Goal: Information Seeking & Learning: Check status

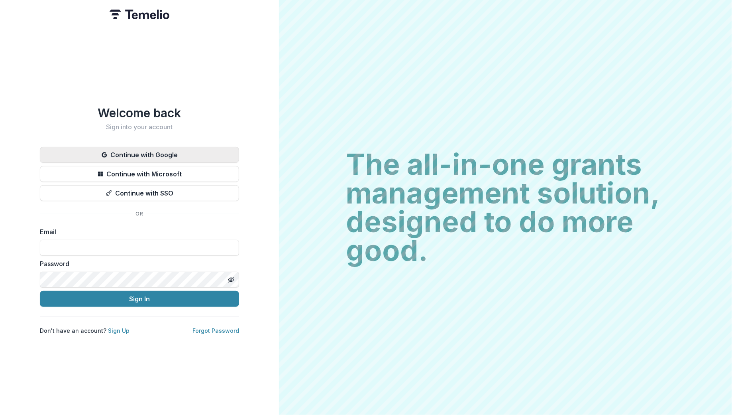
click at [177, 156] on button "Continue with Google" at bounding box center [139, 155] width 199 height 16
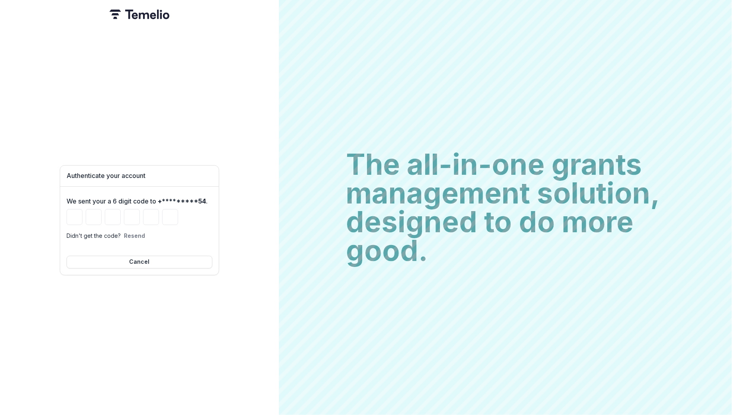
type input "*"
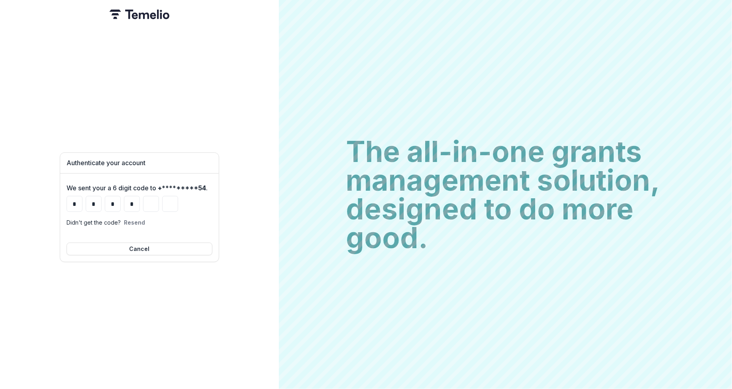
type input "*"
click at [134, 62] on div "Authenticate your account We sent your a 6 digit code to +*********54 . * * * *…" at bounding box center [139, 207] width 159 height 363
click at [103, 129] on div "Authenticate your account We sent your a 6 digit code to +*********54 . * * * *…" at bounding box center [139, 207] width 159 height 363
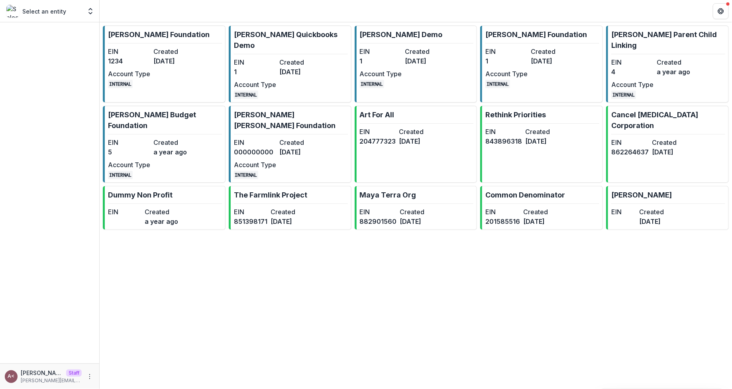
click at [194, 303] on div "Ruthwick Foundation EIN 1234 Created 3 years ago Account Type INTERNAL Ruthwick…" at bounding box center [416, 205] width 633 height 366
click at [548, 49] on dt "Created" at bounding box center [552, 52] width 42 height 10
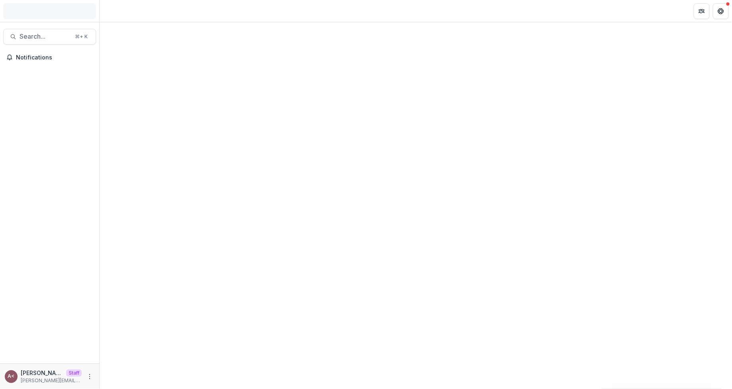
click at [162, 52] on div at bounding box center [416, 205] width 633 height 366
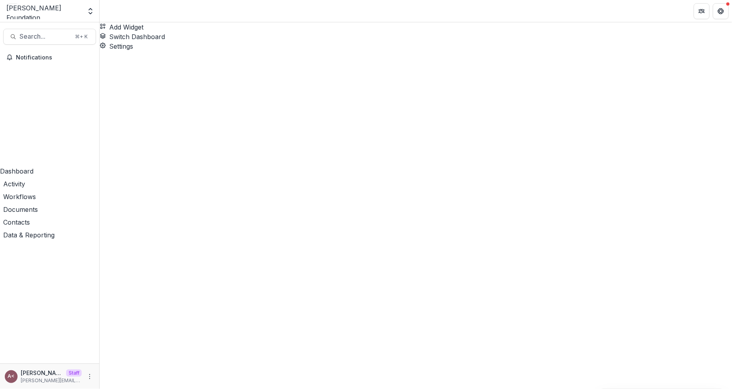
click at [47, 231] on span "Data & Reporting" at bounding box center [28, 235] width 51 height 8
click at [55, 231] on span "Data & Reporting" at bounding box center [28, 235] width 51 height 8
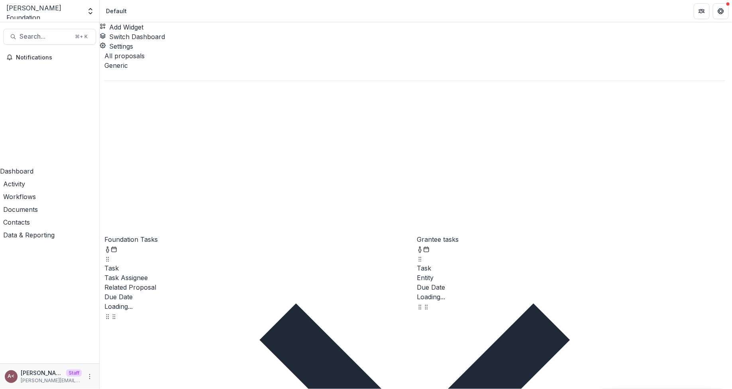
click at [55, 231] on span "Data & Reporting" at bounding box center [28, 235] width 51 height 8
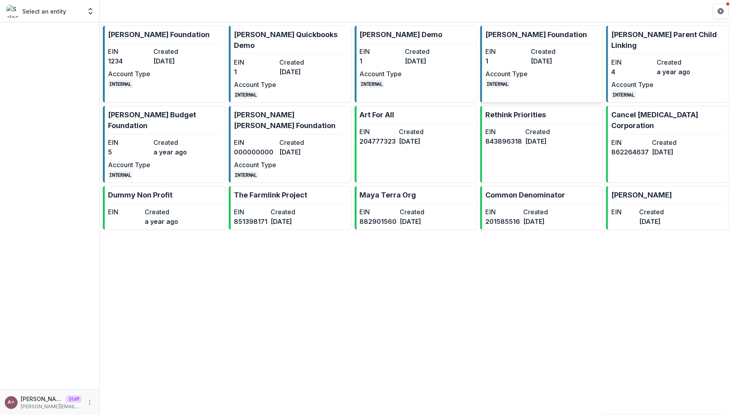
click at [534, 68] on div "EIN 1 Created [DATE] Account Type INTERNAL" at bounding box center [530, 67] width 88 height 41
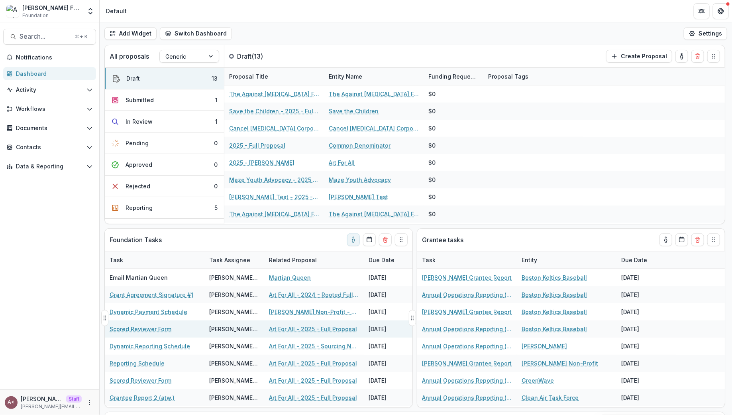
click at [220, 330] on div "[PERSON_NAME] <[PERSON_NAME][EMAIL_ADDRESS][DOMAIN_NAME]>" at bounding box center [234, 328] width 50 height 8
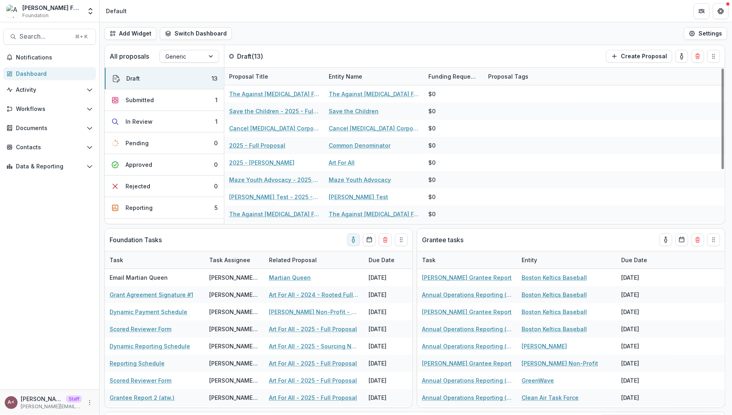
click at [349, 27] on div "Add Widget Switch Dashboard Standard Dashboard Default New Dashboard Settings" at bounding box center [416, 33] width 633 height 22
click at [67, 166] on span "Data & Reporting" at bounding box center [49, 166] width 67 height 7
click at [46, 213] on div "Data Report" at bounding box center [58, 212] width 64 height 8
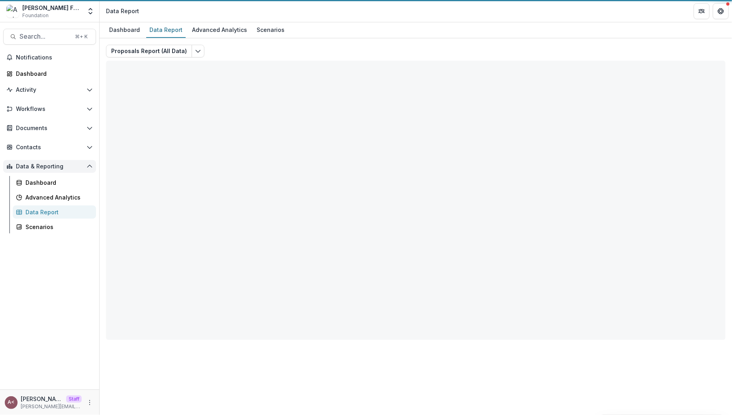
click at [76, 166] on span "Data & Reporting" at bounding box center [49, 166] width 67 height 7
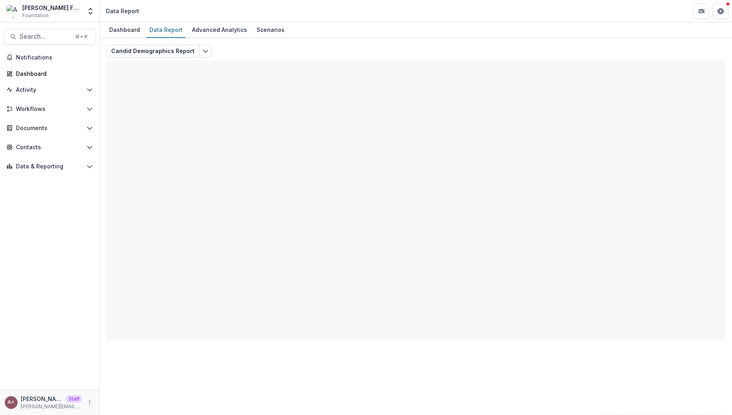
click at [280, 46] on div "Candid Demographics Report Total rows: 0 Candid Demographics Personal Filters T…" at bounding box center [416, 192] width 620 height 295
click at [279, 46] on div "Candid Demographics Report Total rows: 0 Candid Demographics Personal Filters T…" at bounding box center [416, 192] width 620 height 295
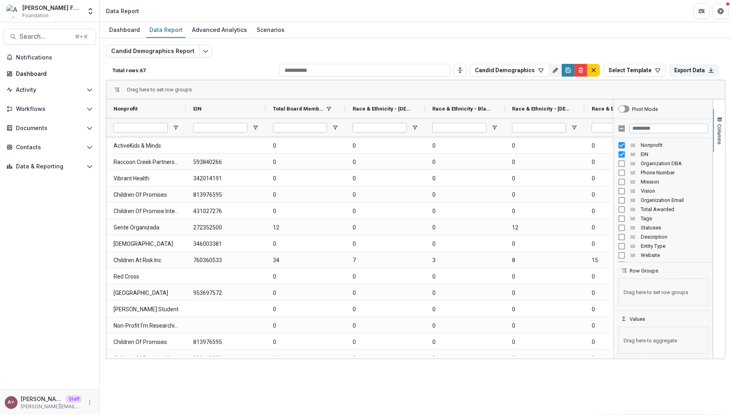
click at [292, 47] on div "Candid Demographics Report Total rows: 67 Candid Demographics Personal Filters …" at bounding box center [416, 192] width 620 height 295
